Goal: Transaction & Acquisition: Book appointment/travel/reservation

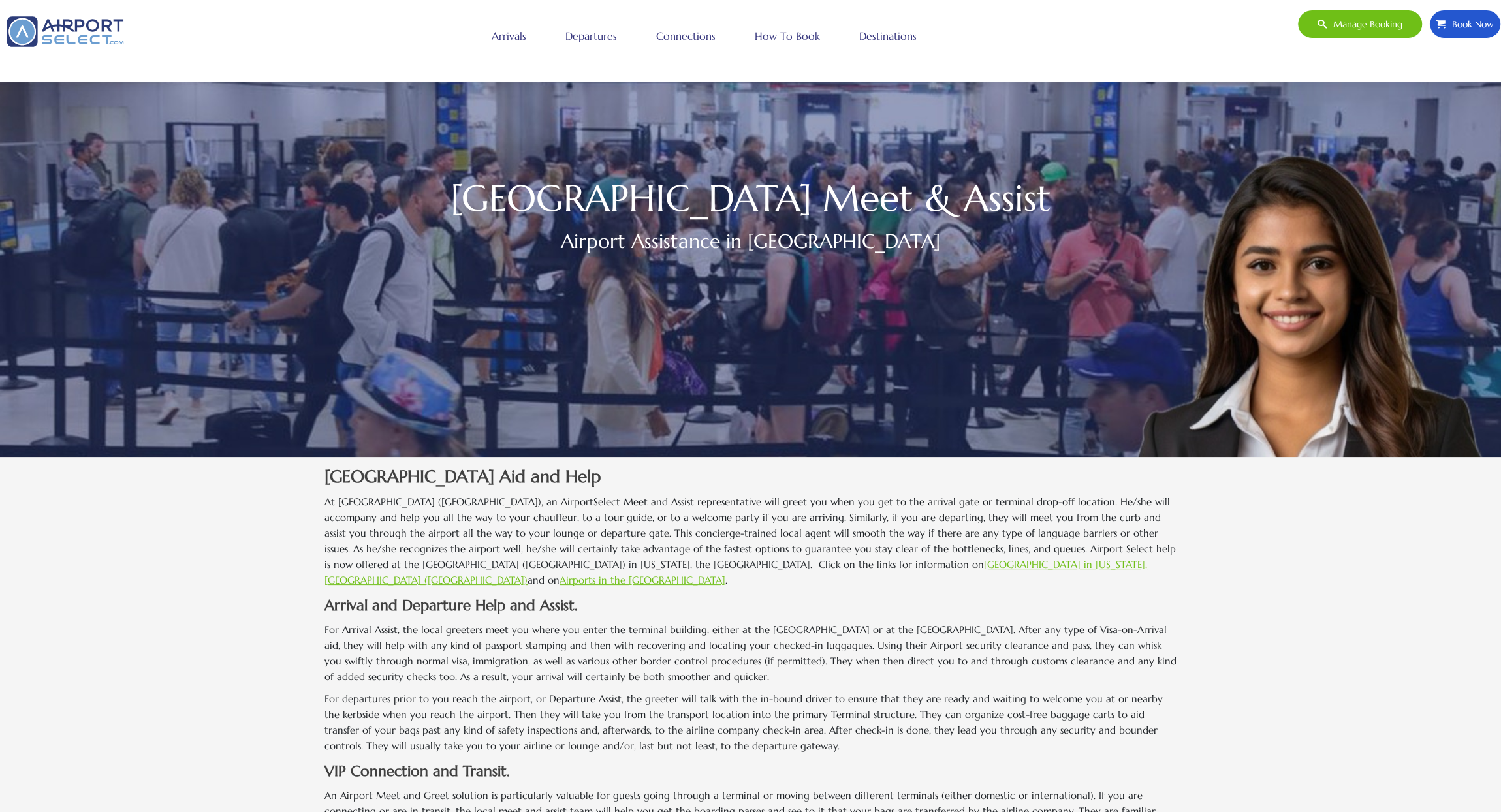
click at [73, 32] on img at bounding box center [65, 32] width 131 height 44
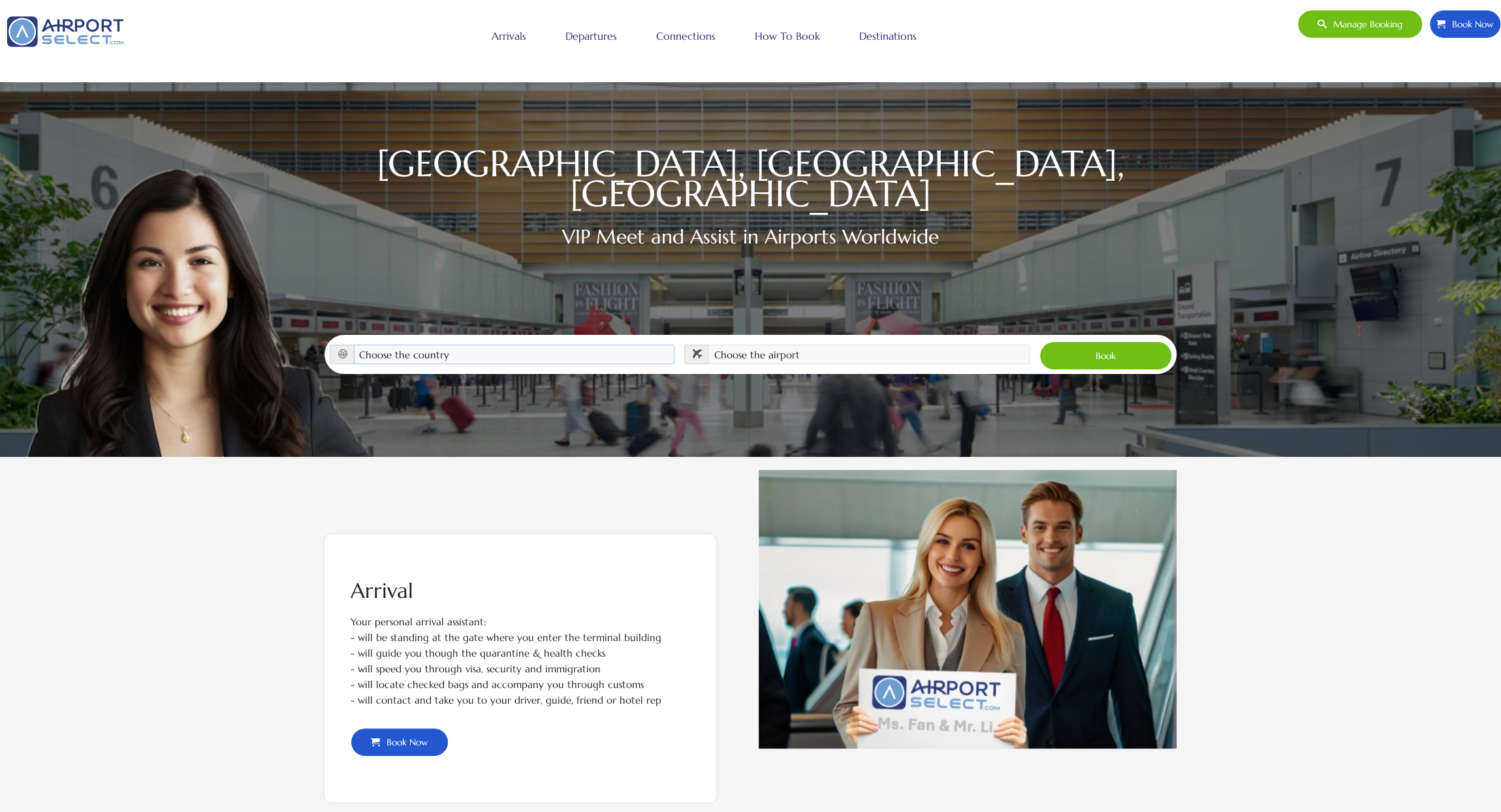
click at [470, 345] on select "Choose the country Albania Austria Bosnia and Herzegovina Canada China Croatia …" at bounding box center [514, 355] width 322 height 20
